Goal: Transaction & Acquisition: Download file/media

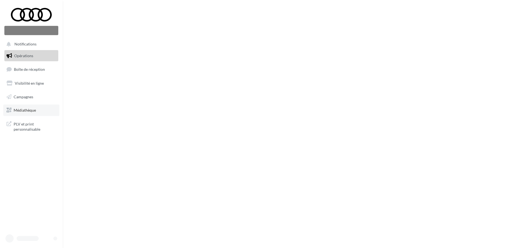
click at [29, 114] on link "Médiathèque" at bounding box center [31, 110] width 56 height 11
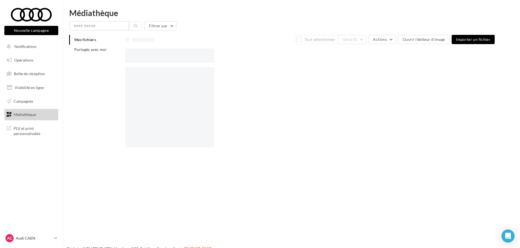
click at [92, 42] on li "Mes fichiers" at bounding box center [95, 40] width 52 height 10
click at [94, 52] on li "Partagés avec moi" at bounding box center [95, 50] width 52 height 10
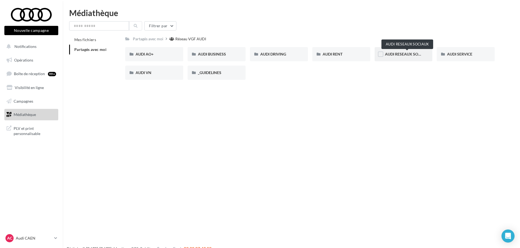
click at [390, 52] on span "AUDI RESEAUX SOCIAUX" at bounding box center [407, 54] width 45 height 5
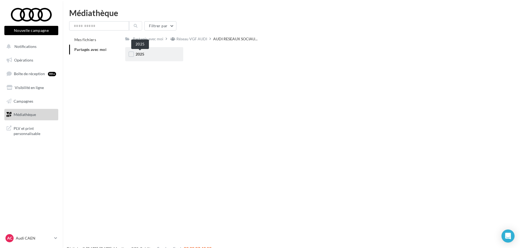
click at [139, 56] on span "2025" at bounding box center [140, 54] width 9 height 5
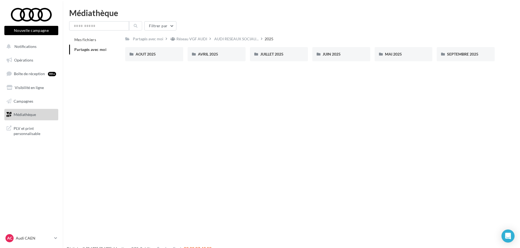
click at [169, 116] on div "Nouvelle campagne Nouvelle campagne Notifications Opérations Boîte de réception…" at bounding box center [260, 133] width 520 height 248
click at [460, 55] on span "SEPTEMBRE 2025" at bounding box center [462, 54] width 31 height 5
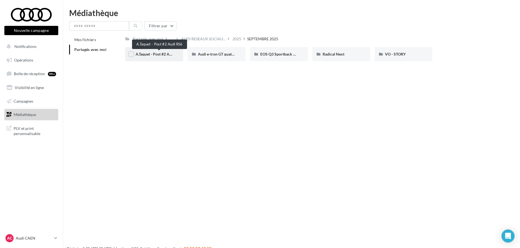
click at [160, 53] on span "A.Taquet - Post #2 Audi RS6" at bounding box center [159, 54] width 47 height 5
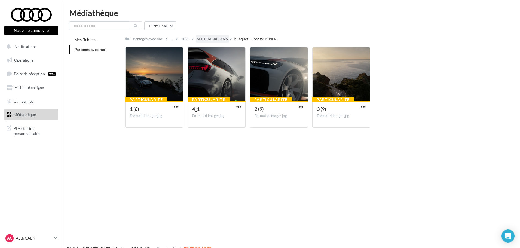
click at [222, 36] on div "SEPTEMBRE 2025" at bounding box center [212, 38] width 31 height 5
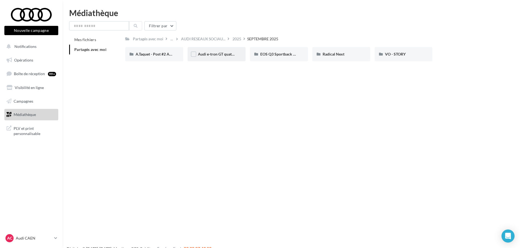
click at [213, 56] on span "Audi e-tron GT quattro" at bounding box center [217, 54] width 39 height 5
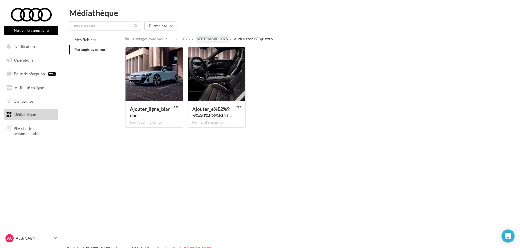
click at [208, 36] on div "SEPTEMBRE 2025" at bounding box center [212, 39] width 33 height 8
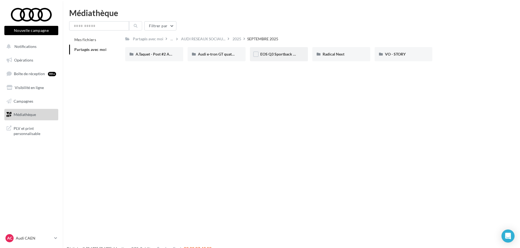
click at [278, 55] on span "EOS Q3 Sportback & SB e-Hybrid" at bounding box center [288, 54] width 57 height 5
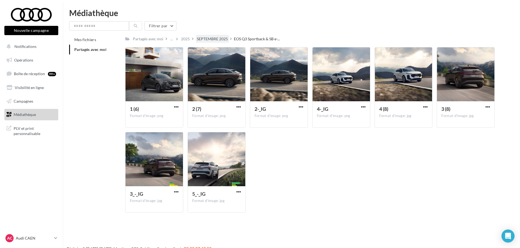
click at [211, 42] on div "SEPTEMBRE 2025" at bounding box center [212, 39] width 33 height 8
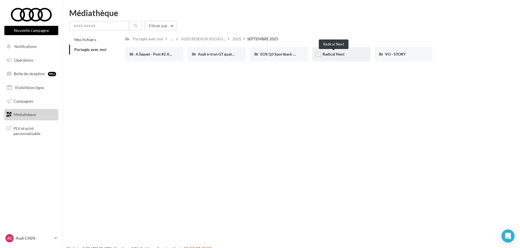
click at [339, 56] on span "Radical Next" at bounding box center [334, 54] width 22 height 5
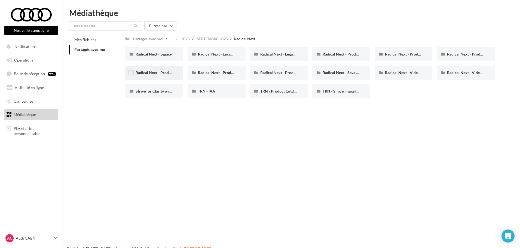
click at [146, 70] on div "Radical Next - Product interior (IG)" at bounding box center [154, 73] width 58 height 14
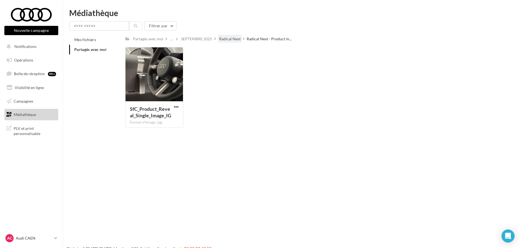
click at [227, 40] on div "Radical Next" at bounding box center [230, 38] width 22 height 5
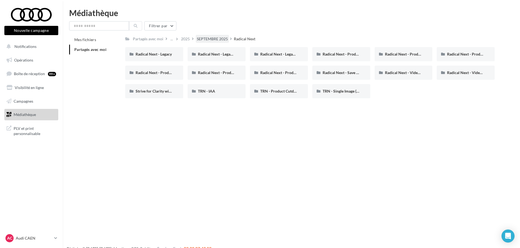
click at [215, 38] on div "SEPTEMBRE 2025" at bounding box center [212, 38] width 31 height 5
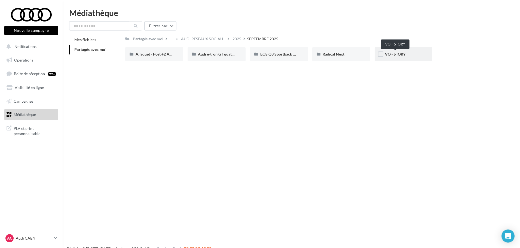
click at [393, 52] on span "VO - STORY" at bounding box center [395, 54] width 21 height 5
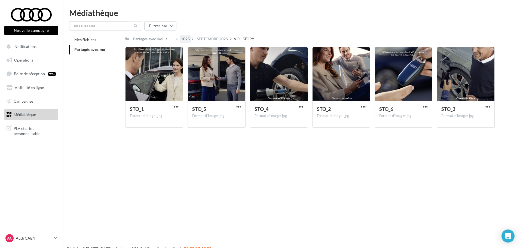
click at [183, 39] on div "2025" at bounding box center [185, 38] width 9 height 5
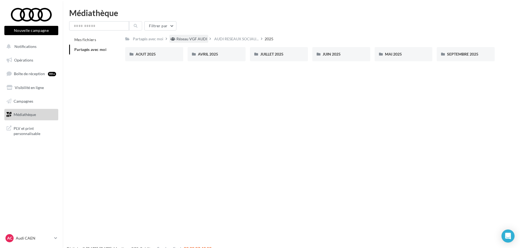
click at [194, 37] on div "Réseau VGF AUDI" at bounding box center [191, 38] width 31 height 5
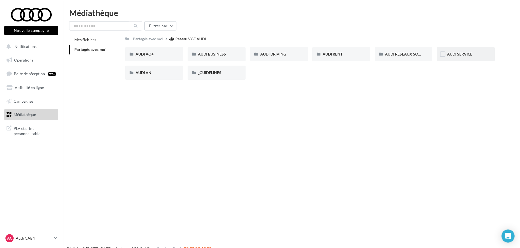
click at [455, 53] on span "AUDI SERVICE" at bounding box center [459, 54] width 25 height 5
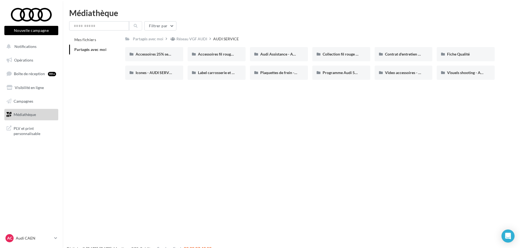
click at [191, 38] on div "Réseau VGF AUDI" at bounding box center [191, 38] width 31 height 5
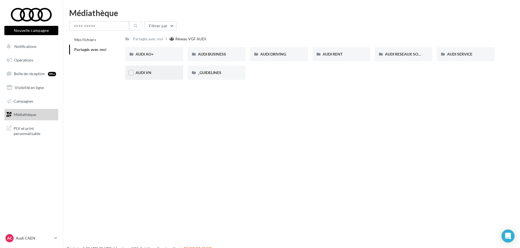
click at [149, 76] on div "AUDI VN" at bounding box center [154, 73] width 58 height 14
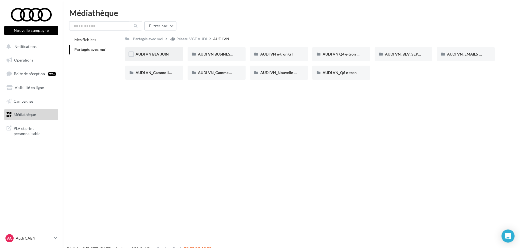
click at [158, 56] on span "AUDI VN BEV JUIN" at bounding box center [152, 54] width 33 height 5
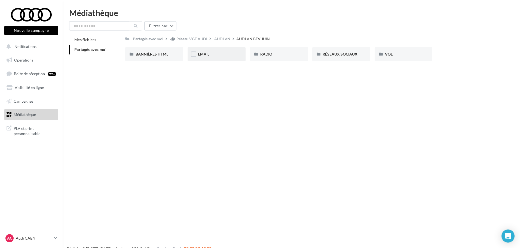
click at [208, 60] on div "EMAIL" at bounding box center [217, 54] width 58 height 14
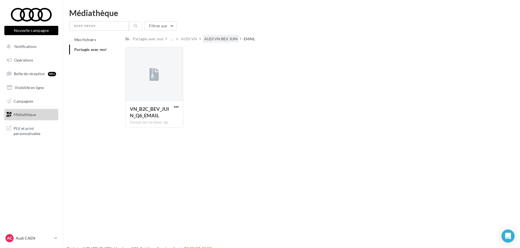
click at [207, 38] on div "AUDI VN BEV JUIN" at bounding box center [220, 38] width 33 height 5
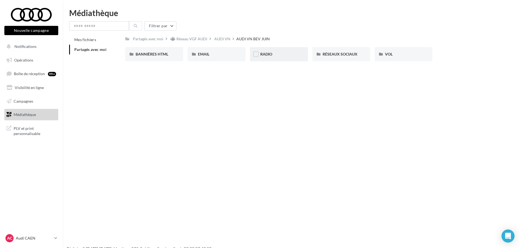
click at [282, 54] on div "RADIO" at bounding box center [278, 53] width 37 height 5
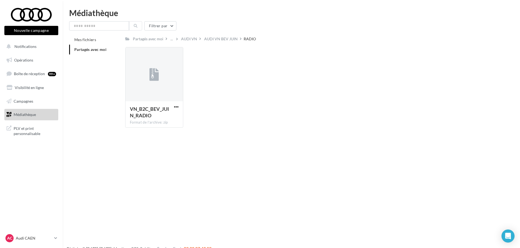
click at [208, 36] on div "AUDI VN BEV JUIN" at bounding box center [221, 39] width 36 height 8
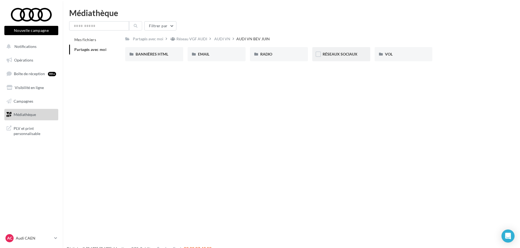
click at [342, 51] on div "RÉSEAUX SOCIAUX" at bounding box center [341, 53] width 37 height 5
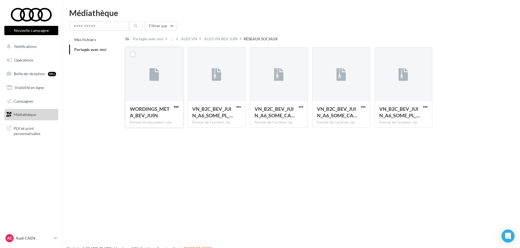
click at [176, 109] on span "button" at bounding box center [176, 107] width 5 height 5
click at [174, 113] on button "Télécharger" at bounding box center [152, 117] width 54 height 14
click at [302, 105] on span "button" at bounding box center [301, 107] width 5 height 5
click at [300, 116] on button "Télécharger" at bounding box center [277, 117] width 54 height 14
drag, startPoint x: 219, startPoint y: 190, endPoint x: 249, endPoint y: 169, distance: 36.2
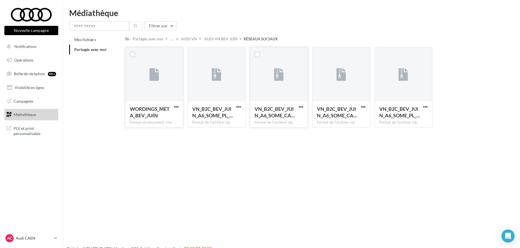
click at [219, 190] on div "Nouvelle campagne Nouvelle campagne Notifications Opérations Boîte de réception…" at bounding box center [260, 133] width 520 height 248
click at [360, 105] on button "button" at bounding box center [363, 107] width 7 height 5
click at [362, 119] on button "Télécharger" at bounding box center [339, 117] width 54 height 14
click at [463, 7] on html "Nouvelle campagne Nouvelle campagne Notifications Opérations Boîte de réception…" at bounding box center [260, 124] width 520 height 248
click at [424, 106] on span "button" at bounding box center [425, 107] width 5 height 5
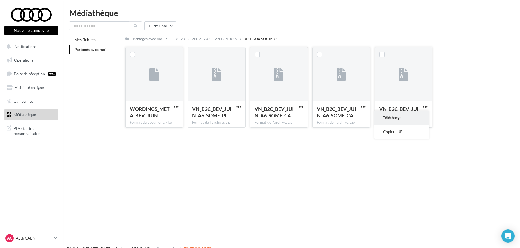
click at [417, 117] on button "Télécharger" at bounding box center [401, 117] width 54 height 14
